Goal: Submit feedback/report problem

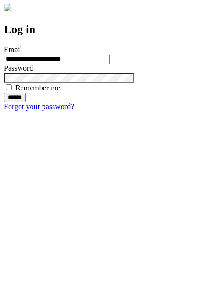
click at [26, 102] on input "******" at bounding box center [15, 98] width 22 height 10
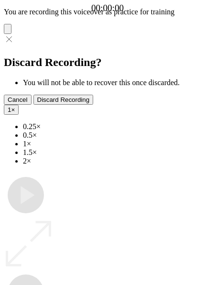
type input "**********"
